Goal: Transaction & Acquisition: Purchase product/service

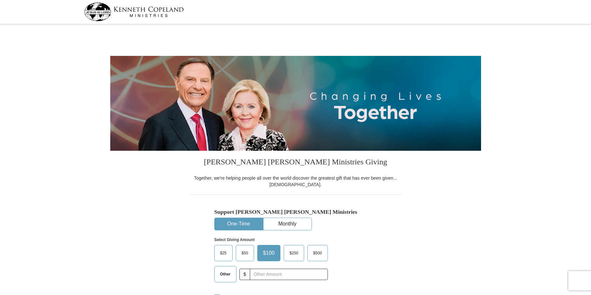
select select "[GEOGRAPHIC_DATA]"
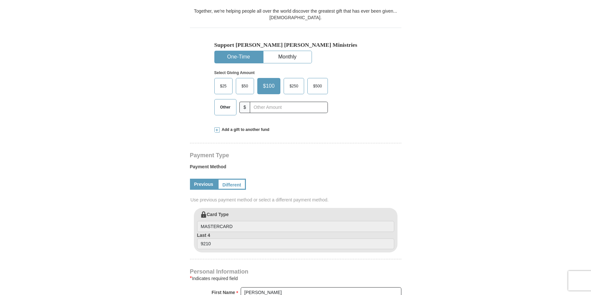
scroll to position [166, 0]
click at [228, 106] on span "Other" at bounding box center [225, 109] width 17 height 10
click at [0, 0] on input "Other" at bounding box center [0, 0] width 0 height 0
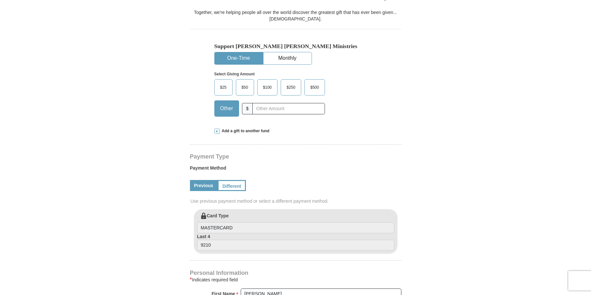
click at [247, 54] on button "One-Time" at bounding box center [239, 58] width 48 height 12
click at [265, 109] on input "text" at bounding box center [288, 108] width 72 height 11
type input "700.00"
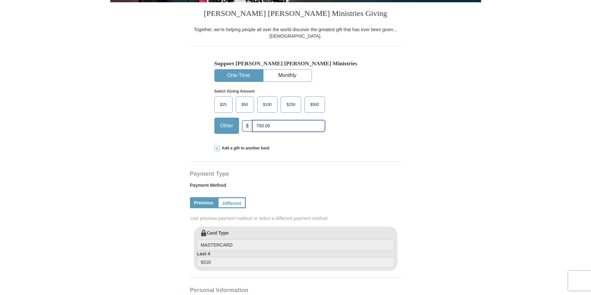
scroll to position [133, 0]
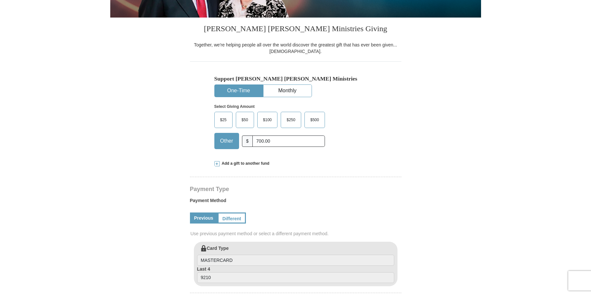
click at [231, 87] on button "One-Time" at bounding box center [239, 91] width 48 height 12
click at [203, 219] on link "Previous" at bounding box center [204, 218] width 28 height 11
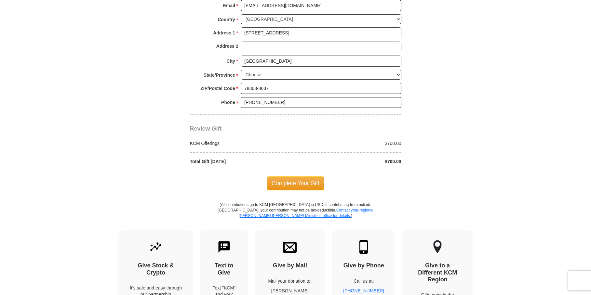
scroll to position [504, 0]
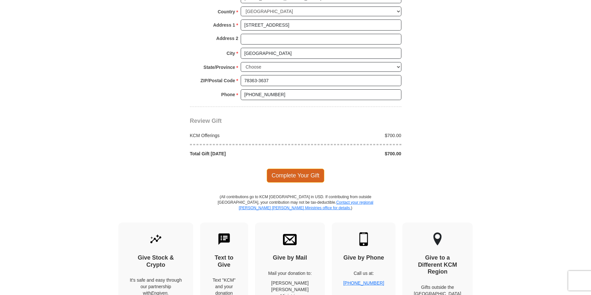
click at [294, 175] on span "Complete Your Gift" at bounding box center [296, 176] width 58 height 14
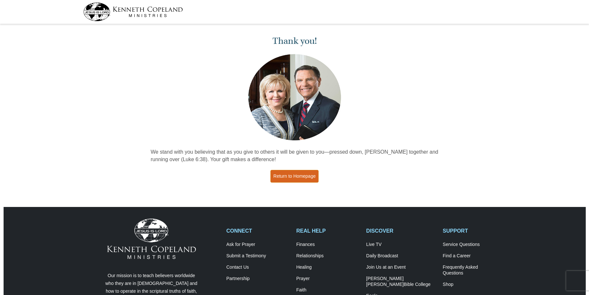
click at [297, 180] on link "Return to Homepage" at bounding box center [294, 176] width 48 height 13
